Goal: Browse casually: Explore the website without a specific task or goal

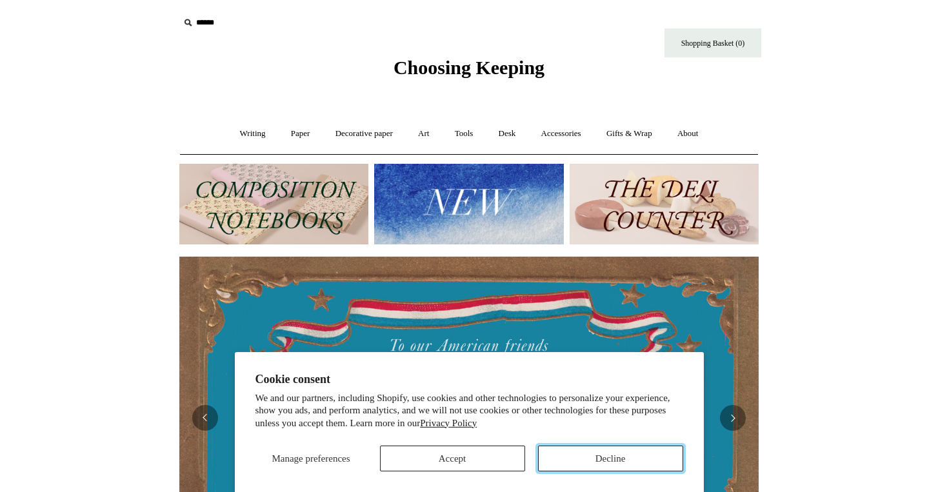
click at [619, 460] on button "Decline" at bounding box center [610, 459] width 145 height 26
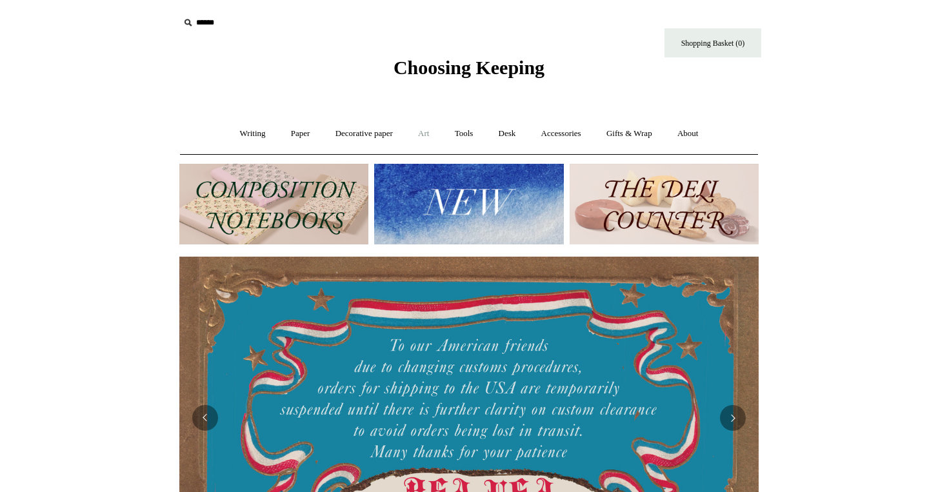
click at [417, 135] on link "Art +" at bounding box center [423, 134] width 34 height 34
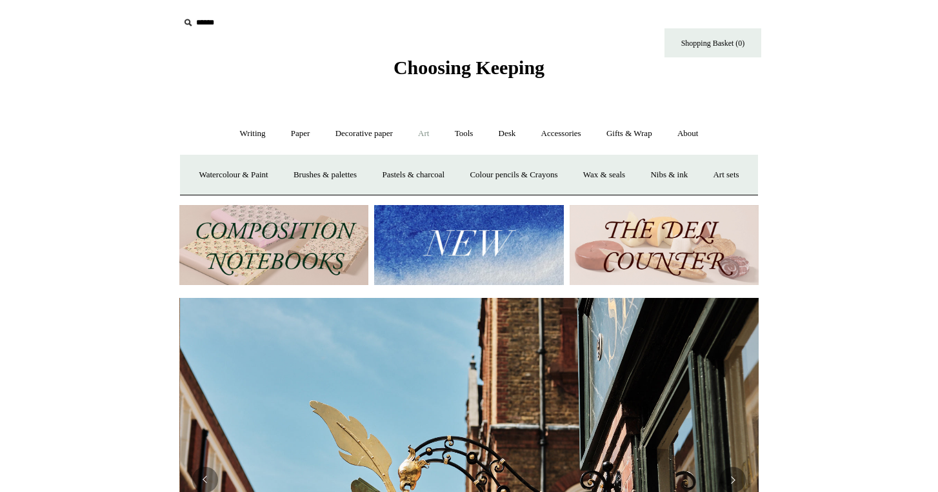
scroll to position [0, 579]
click at [257, 173] on link "Watercolour & Paint" at bounding box center [233, 175] width 92 height 34
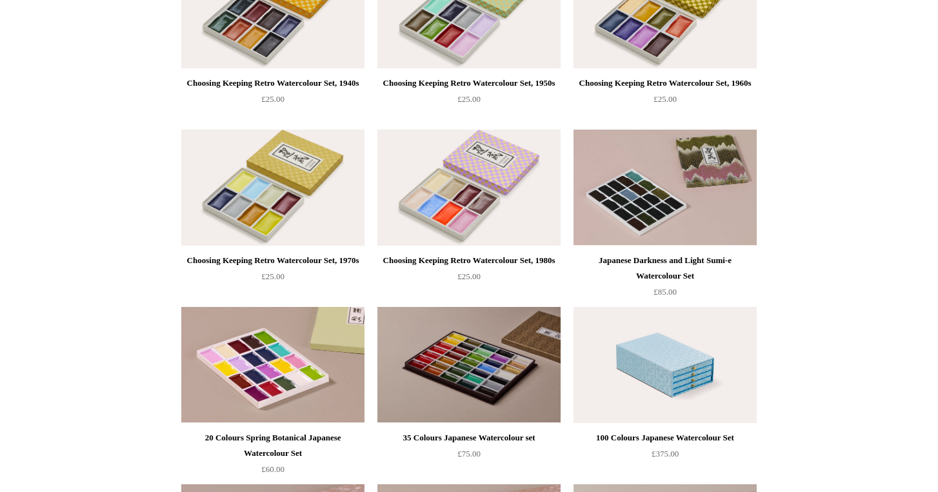
scroll to position [751, 0]
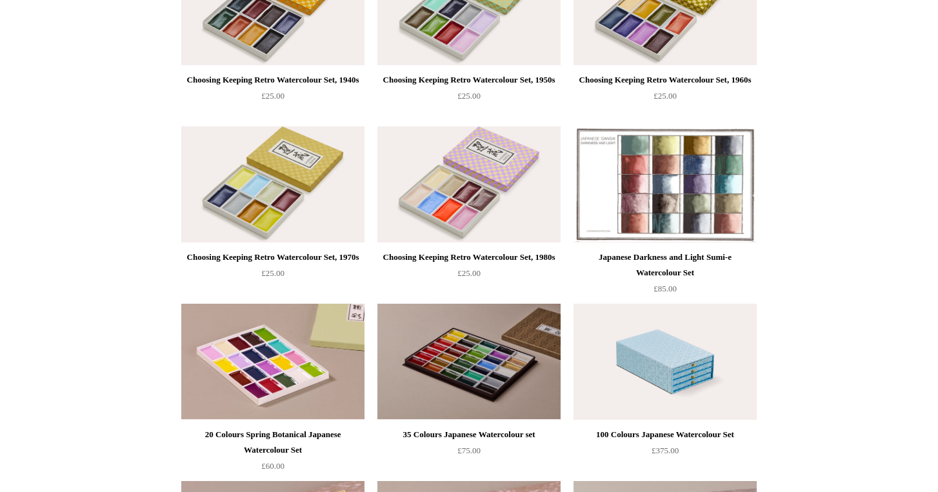
click at [643, 191] on img at bounding box center [664, 184] width 183 height 116
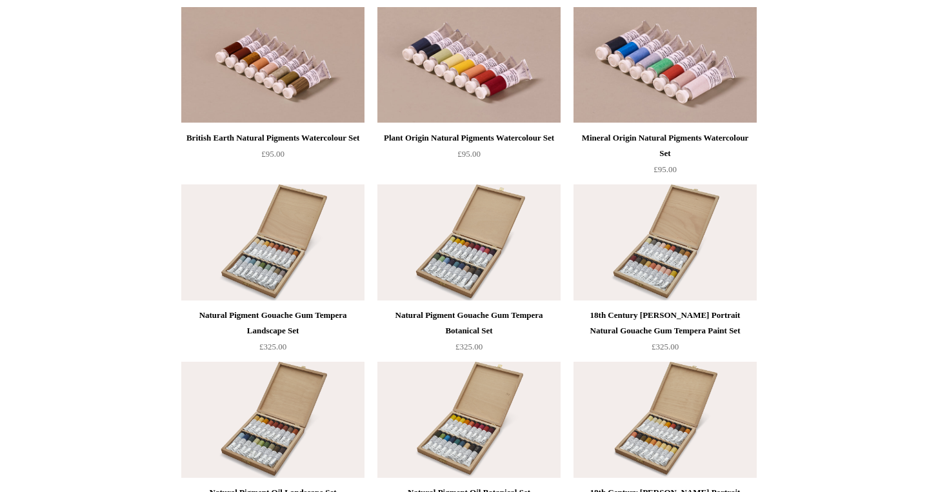
scroll to position [2291, 0]
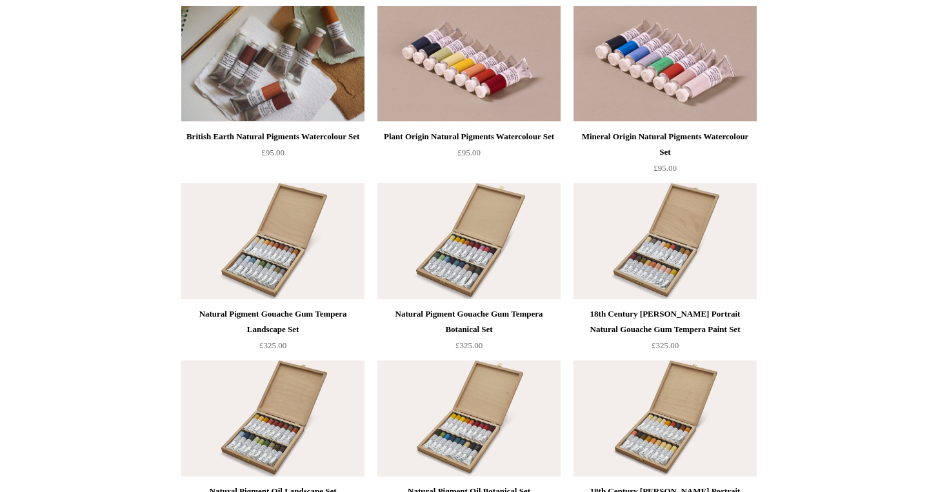
click at [280, 75] on img at bounding box center [272, 64] width 183 height 116
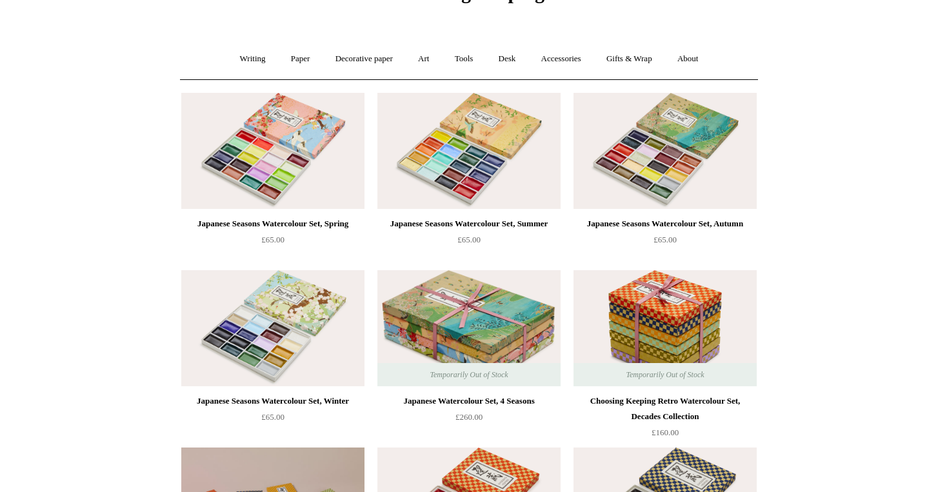
scroll to position [73, 0]
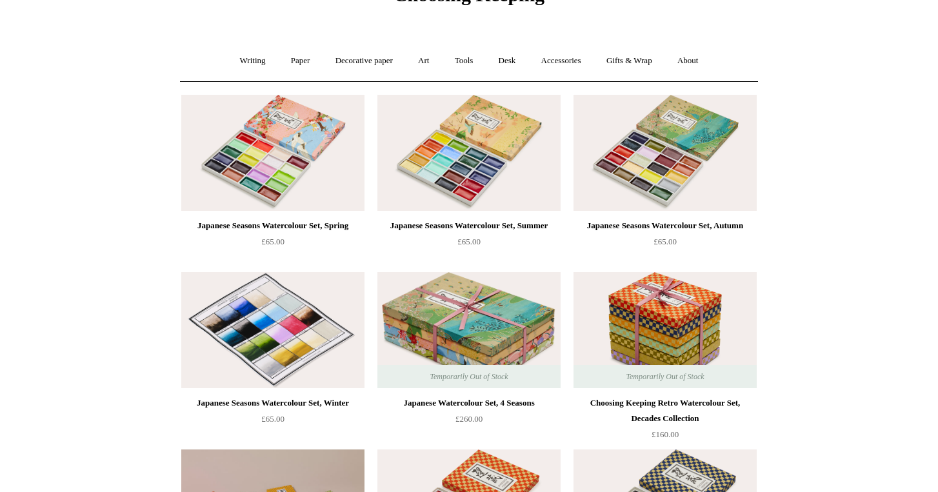
click at [284, 341] on img at bounding box center [272, 330] width 183 height 116
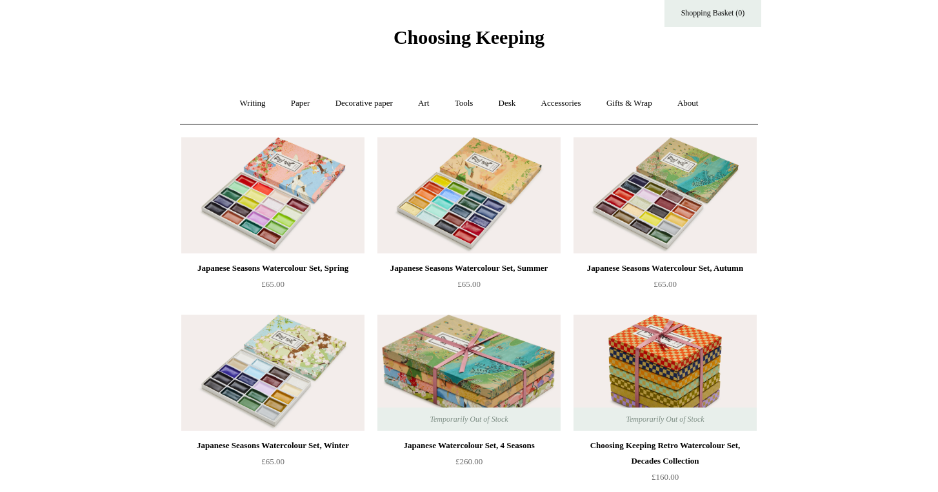
scroll to position [25, 0]
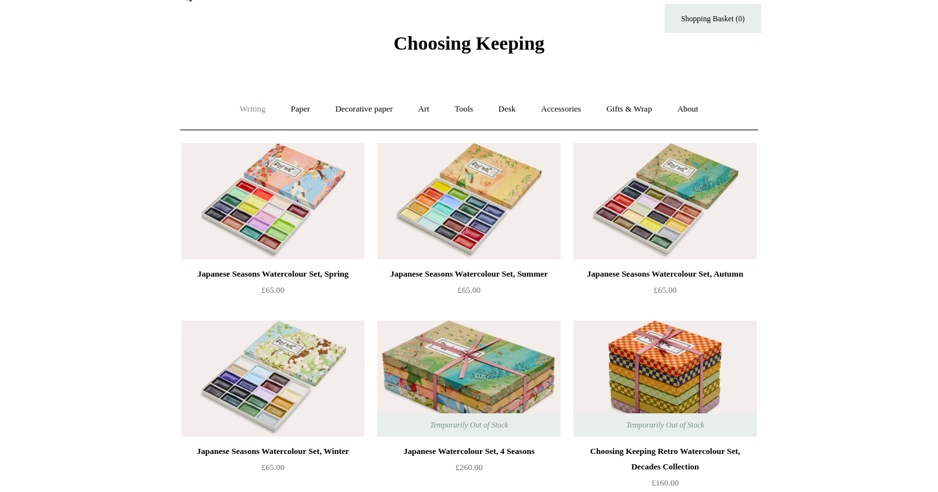
click at [236, 108] on link "Writing +" at bounding box center [252, 109] width 49 height 34
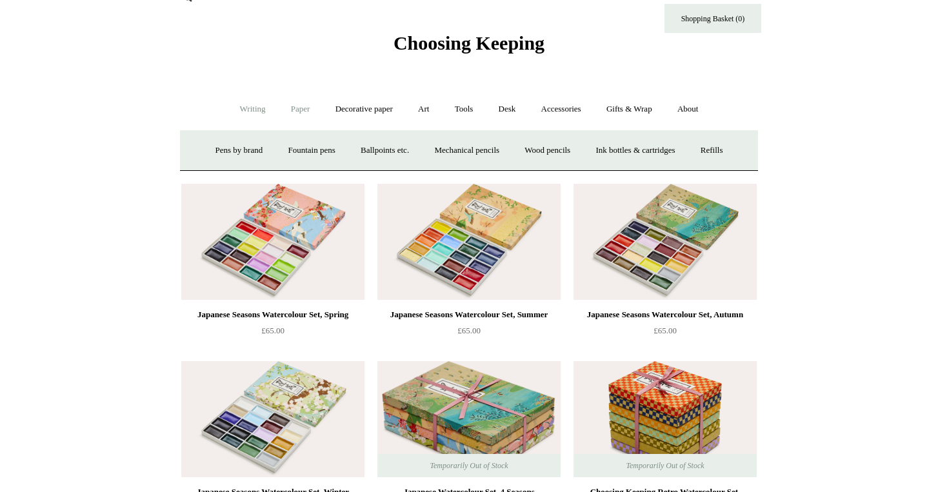
click at [290, 106] on link "Paper +" at bounding box center [300, 109] width 43 height 34
click at [274, 150] on link "Notebooks +" at bounding box center [288, 151] width 59 height 34
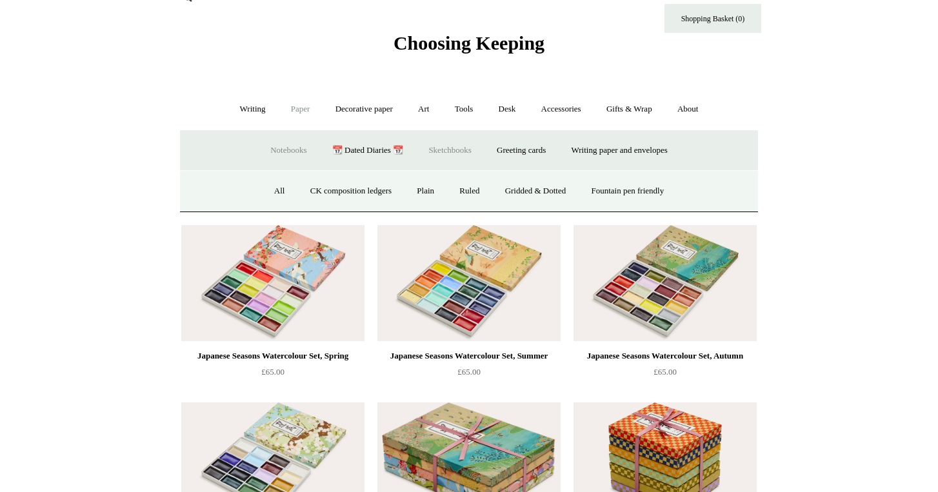
click at [441, 144] on link "Sketchbooks +" at bounding box center [450, 151] width 66 height 34
click at [438, 146] on link "Sketchbooks -" at bounding box center [450, 151] width 66 height 34
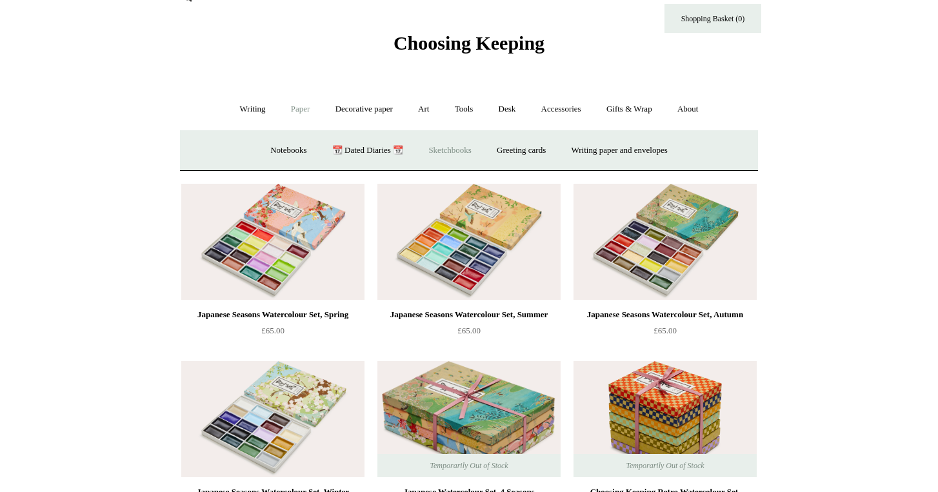
click at [438, 146] on link "Sketchbooks +" at bounding box center [450, 151] width 66 height 34
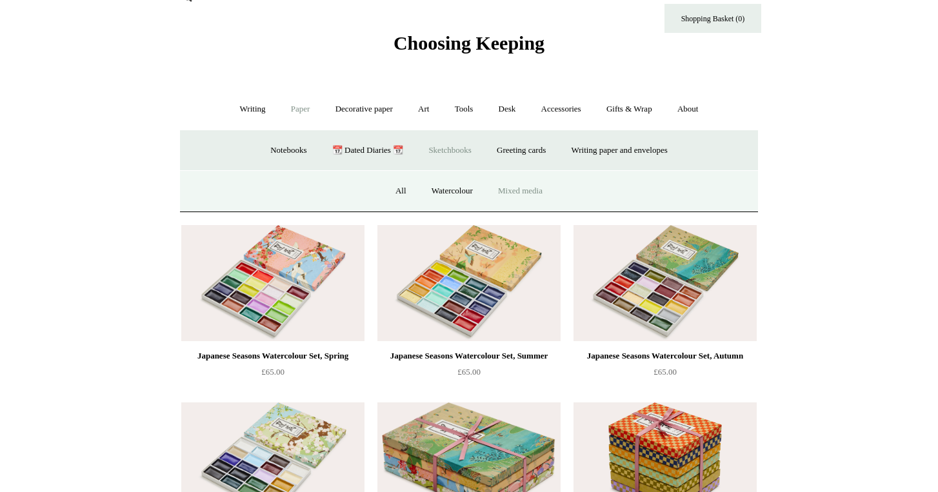
click at [517, 189] on link "Mixed media" at bounding box center [520, 191] width 68 height 34
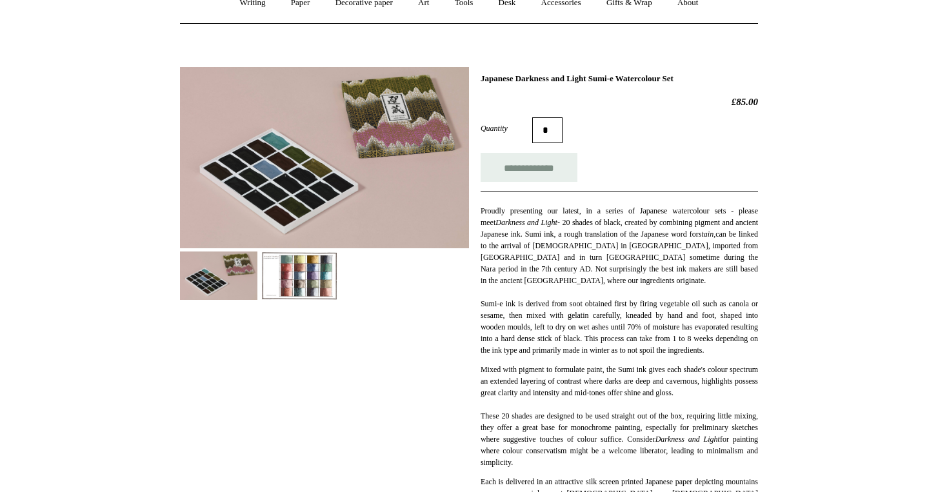
scroll to position [135, 0]
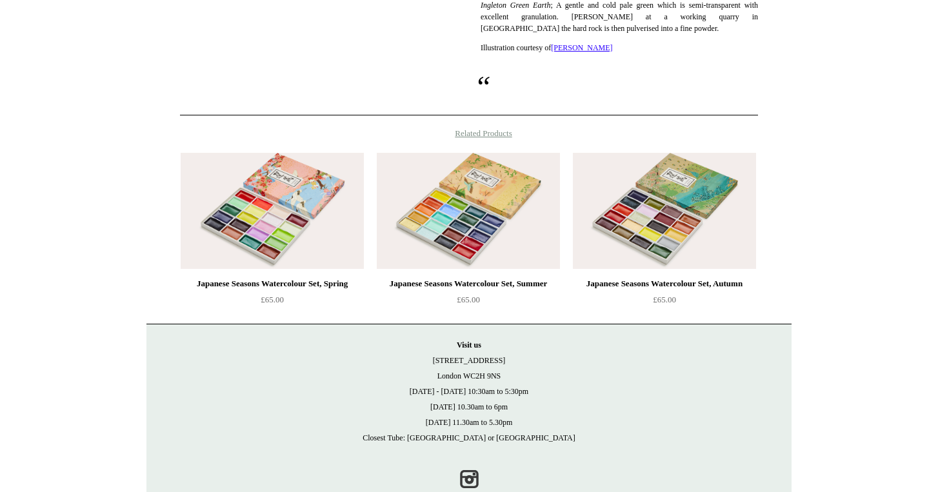
scroll to position [940, 0]
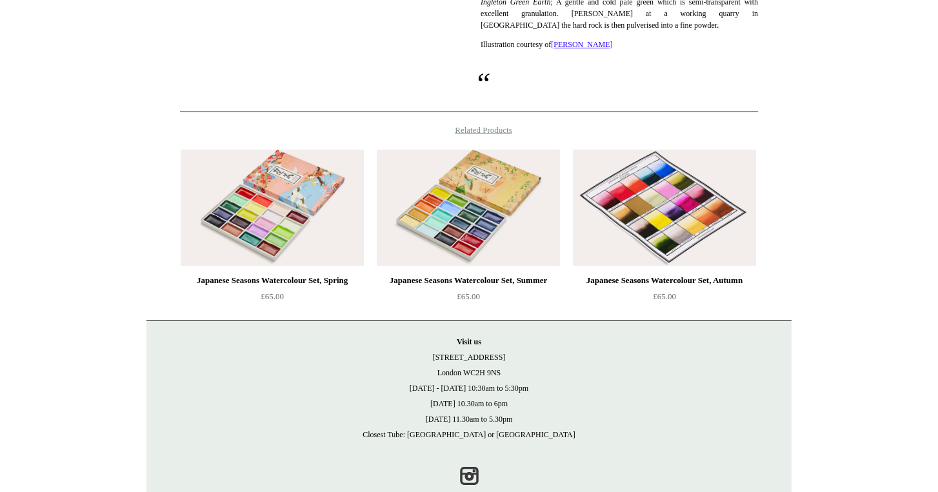
click at [712, 179] on img at bounding box center [664, 208] width 183 height 116
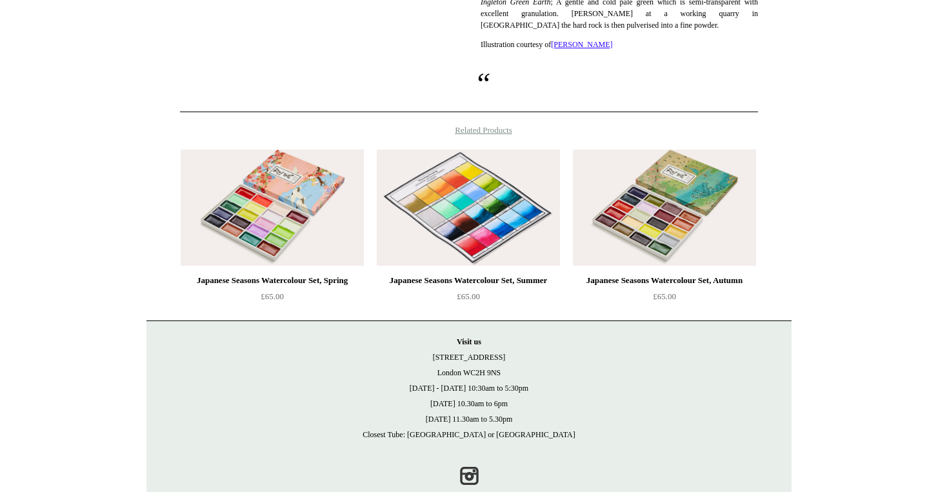
click at [476, 194] on img at bounding box center [468, 208] width 183 height 116
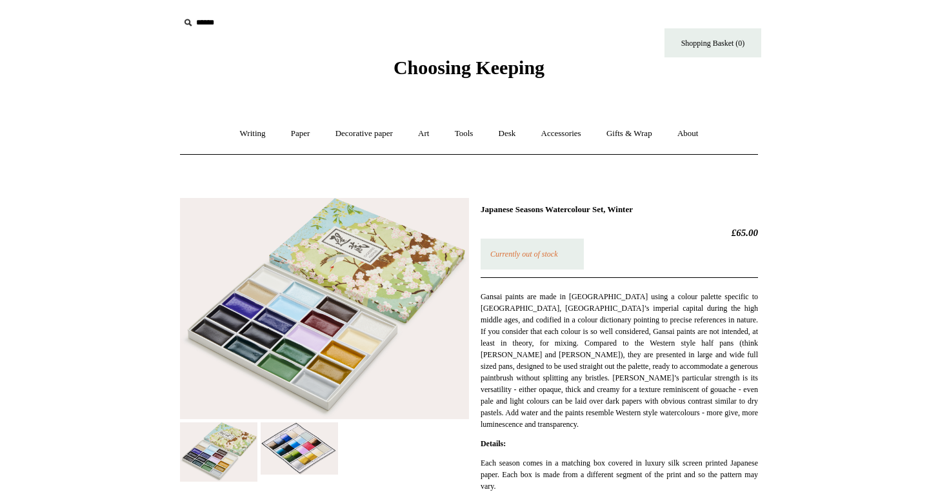
drag, startPoint x: 667, startPoint y: 208, endPoint x: 477, endPoint y: 207, distance: 189.7
copy h1 "Japanese Seasons Watercolour Set, Winter"
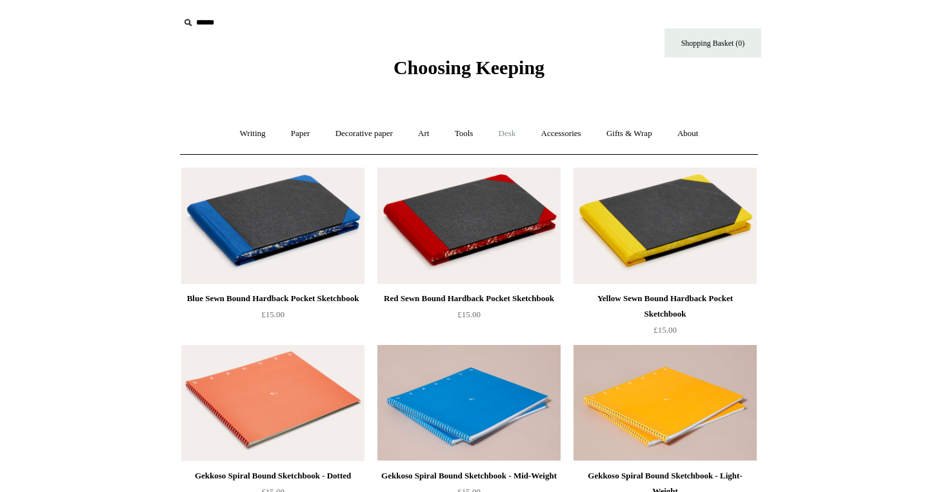
click at [512, 132] on link "Desk +" at bounding box center [507, 134] width 41 height 34
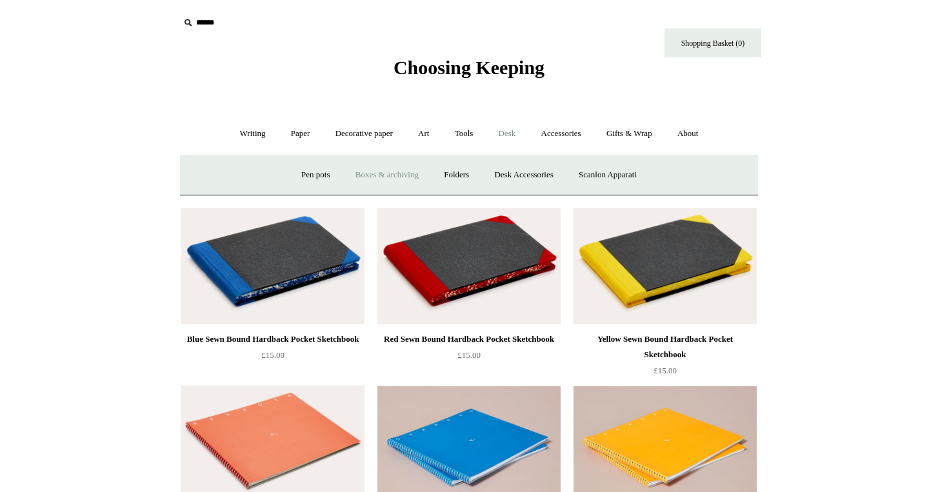
click at [403, 176] on link "Boxes & archiving" at bounding box center [387, 175] width 86 height 34
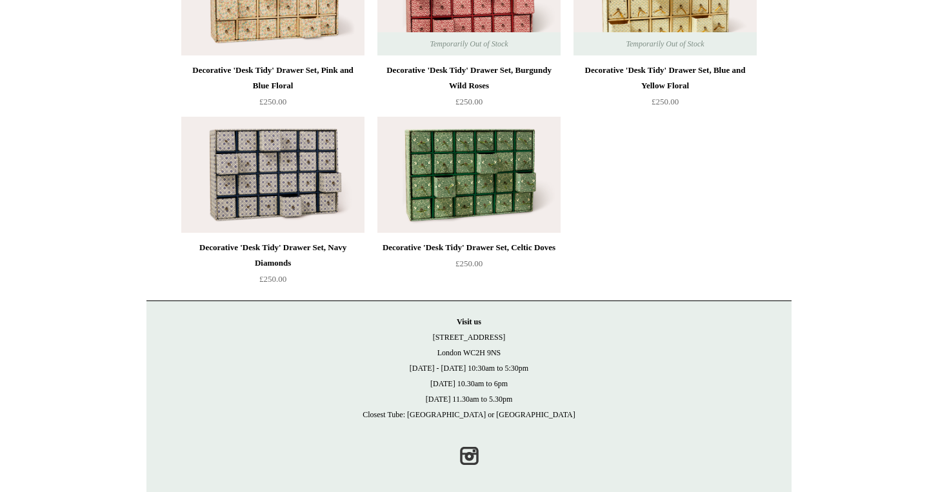
scroll to position [2013, 0]
